Goal: Find specific page/section: Find specific page/section

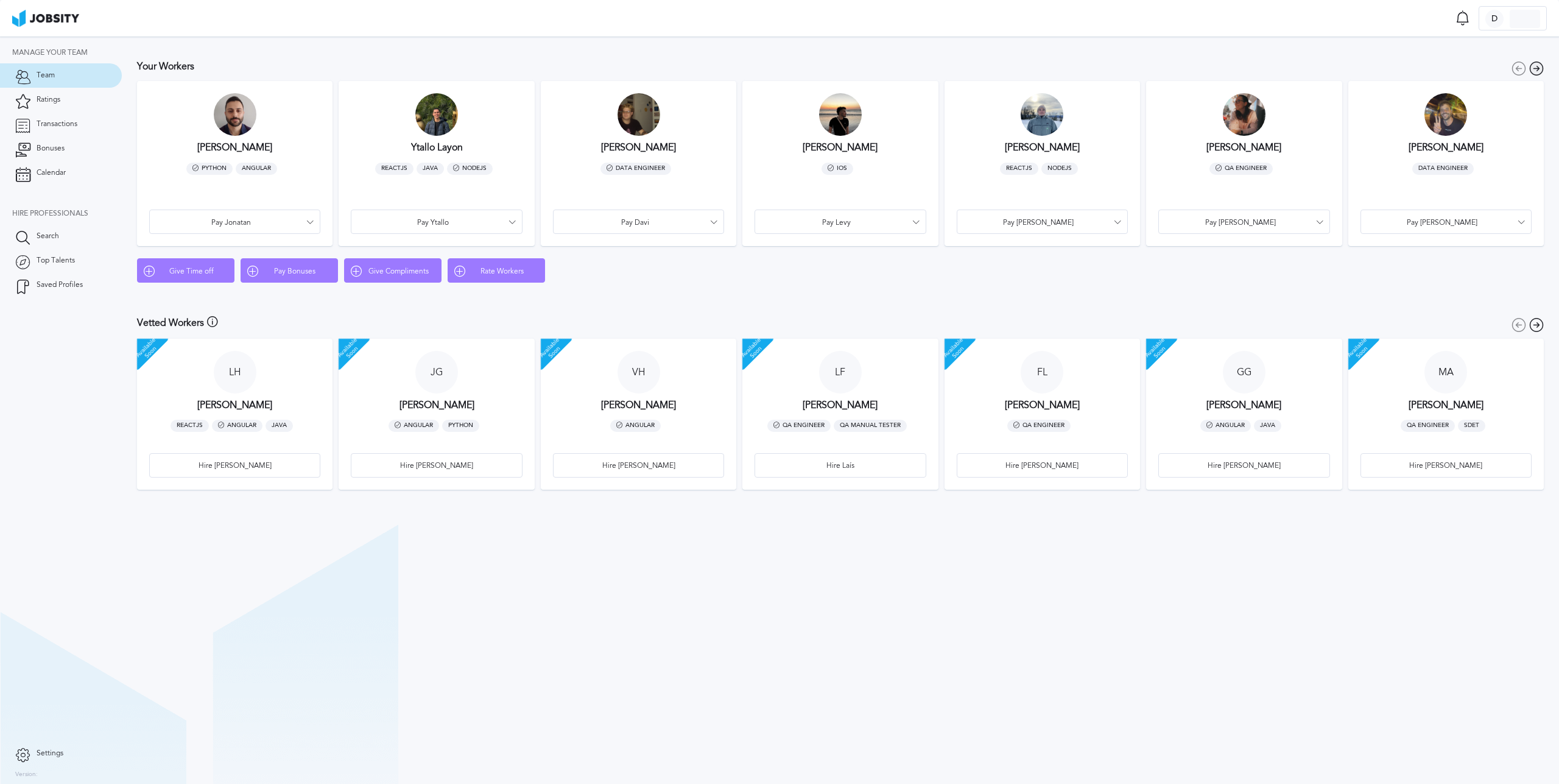
click at [1537, 67] on icon at bounding box center [1537, 68] width 15 height 15
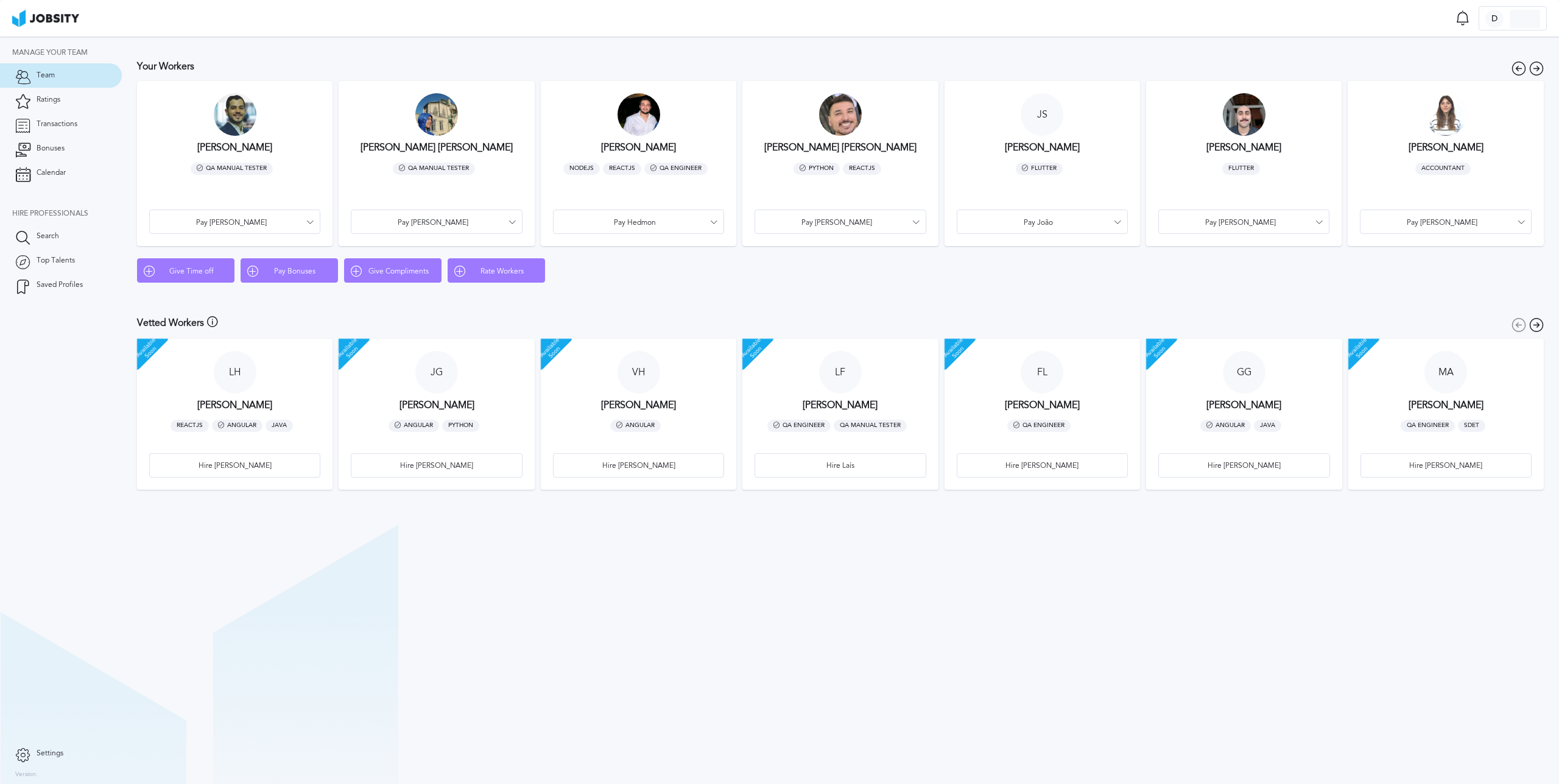
click at [438, 122] on div at bounding box center [436, 114] width 43 height 43
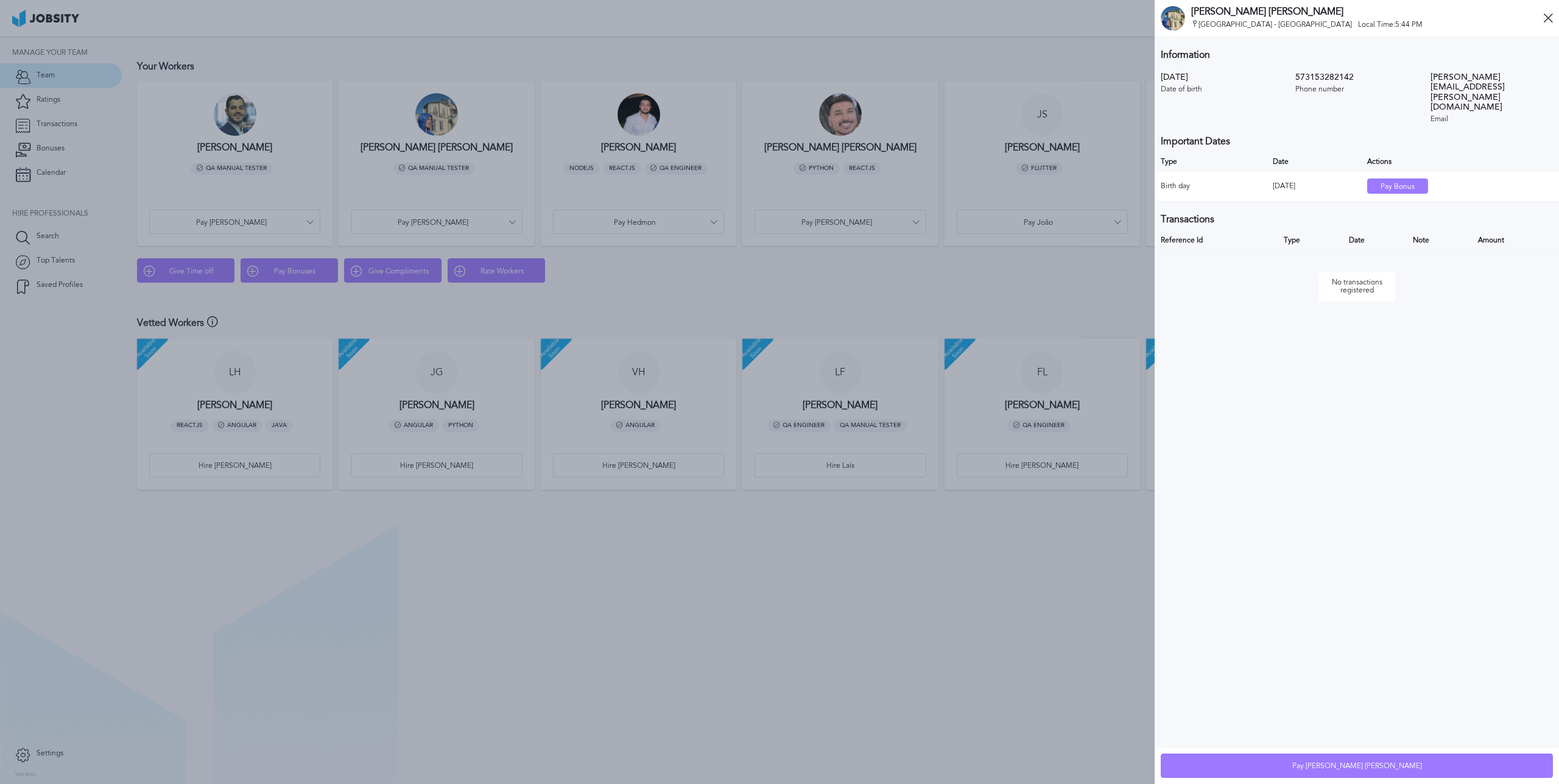
click at [1547, 17] on icon at bounding box center [1548, 19] width 10 height 10
